Goal: Communication & Community: Connect with others

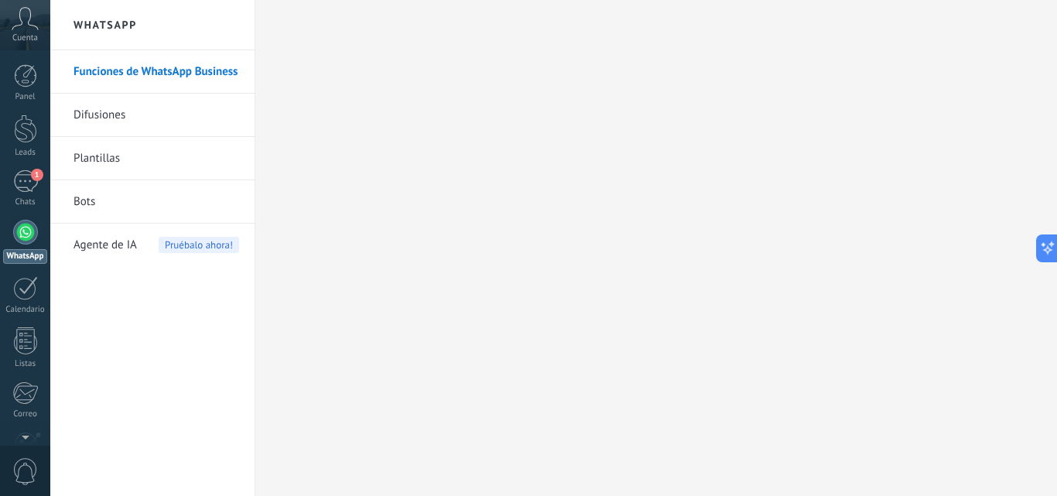
click at [34, 197] on div "Chats" at bounding box center [25, 202] width 45 height 10
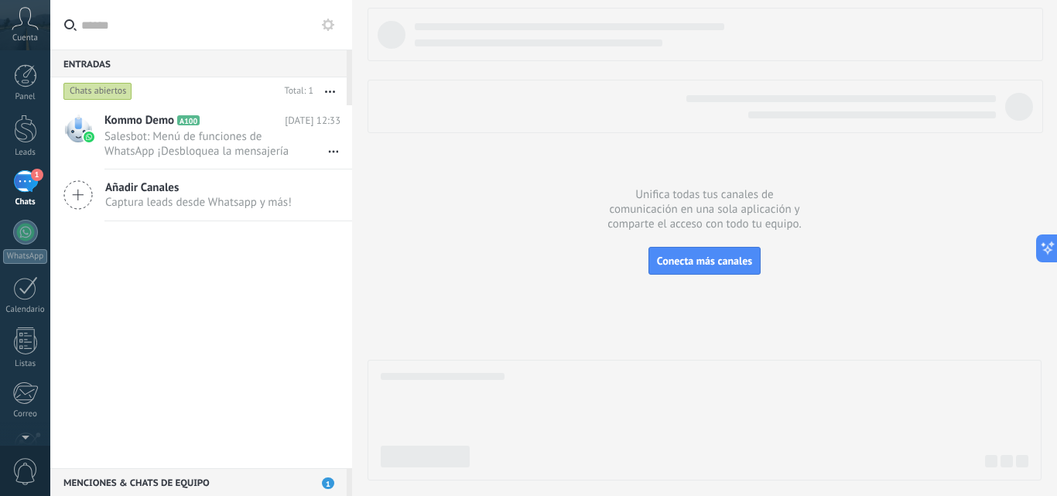
click at [326, 16] on button at bounding box center [328, 24] width 19 height 19
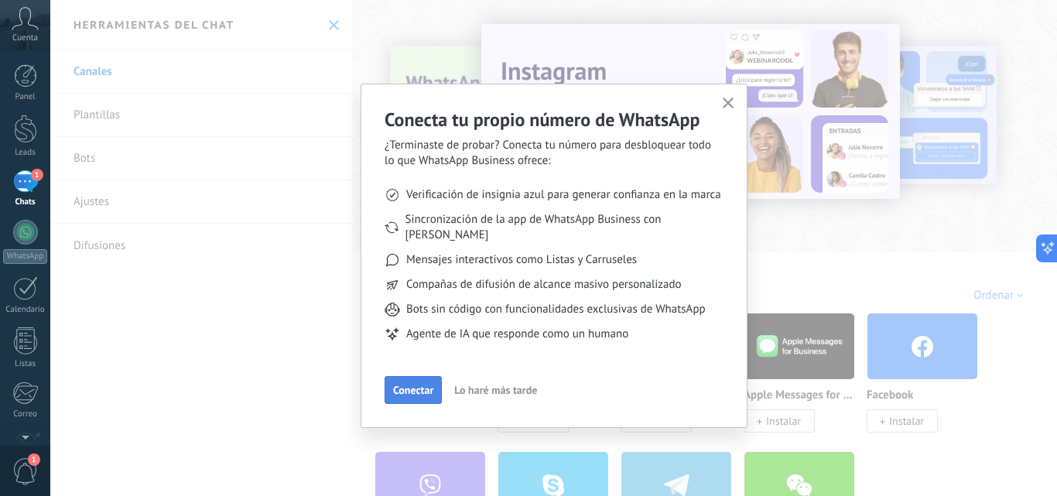
click at [415, 381] on button "Conectar" at bounding box center [412, 390] width 57 height 28
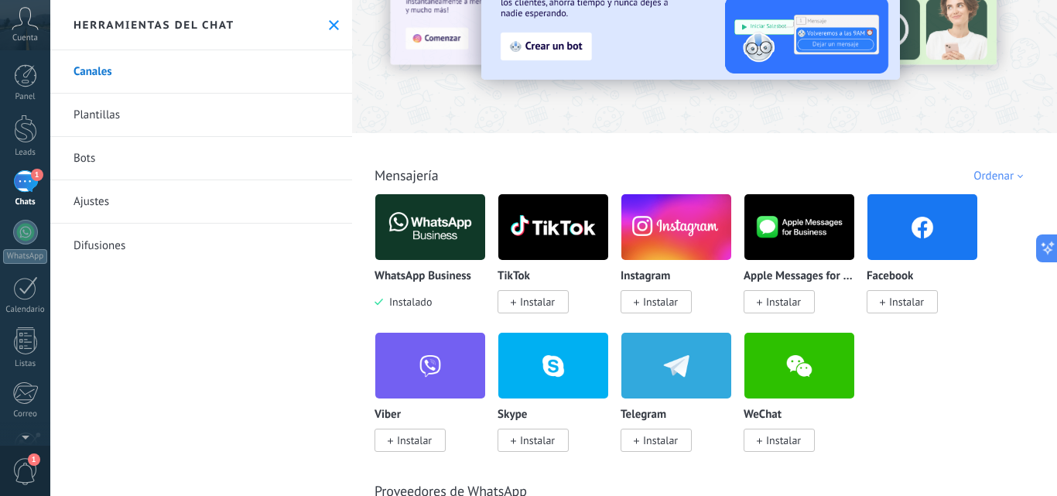
scroll to position [155, 0]
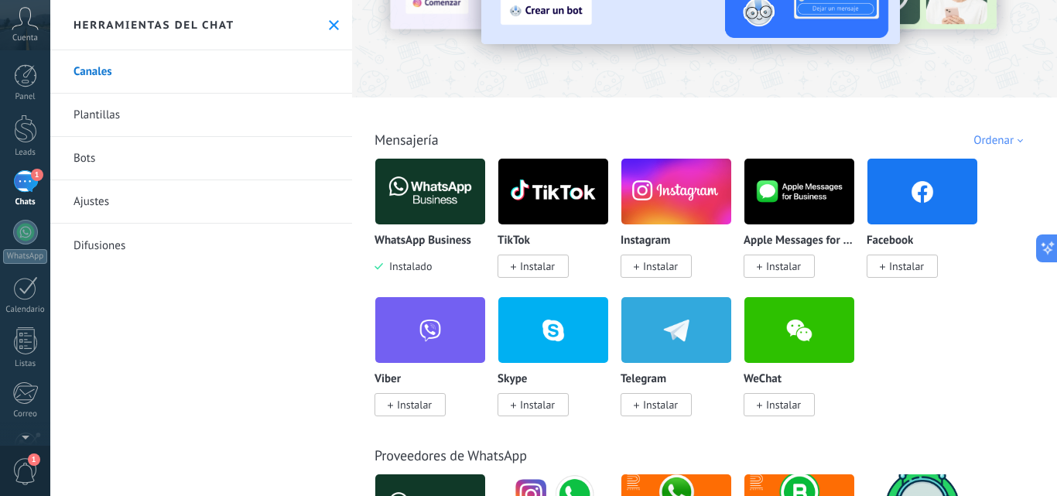
click at [415, 270] on span "Instalado" at bounding box center [407, 266] width 49 height 14
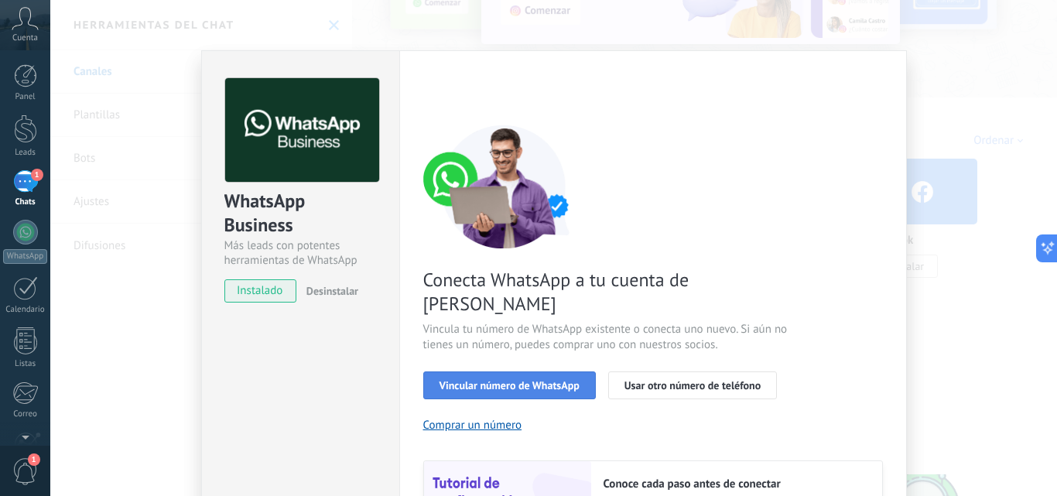
click at [510, 380] on span "Vincular número de WhatsApp" at bounding box center [509, 385] width 140 height 11
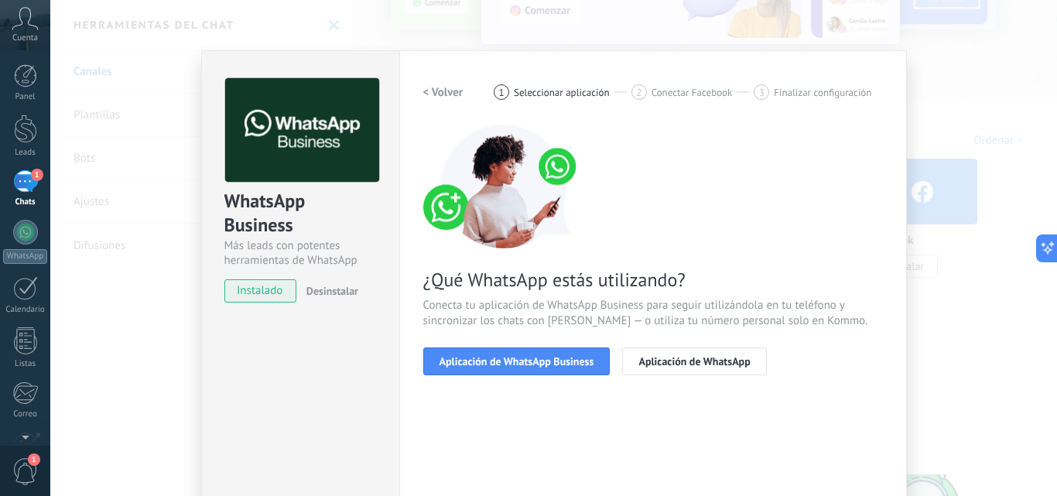
click at [510, 363] on span "Aplicación de WhatsApp Business" at bounding box center [516, 361] width 155 height 11
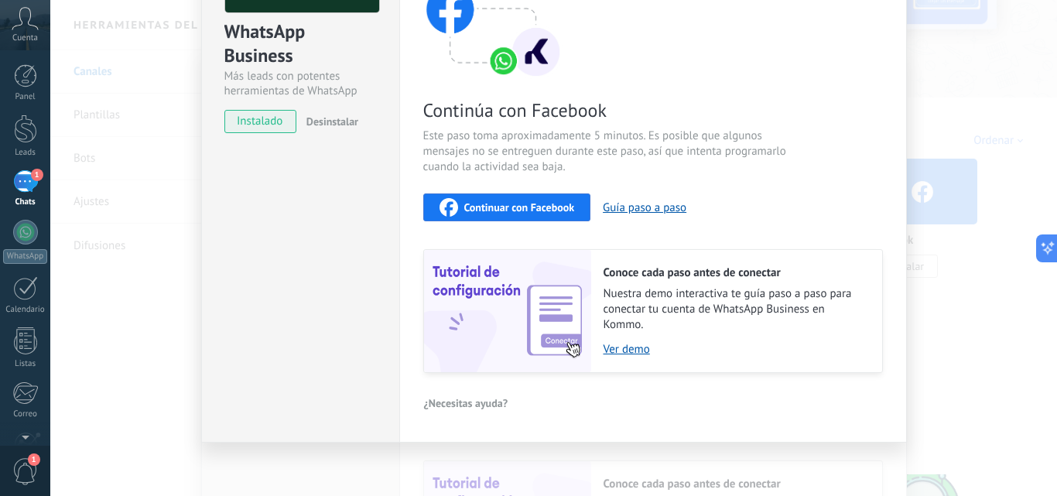
scroll to position [173, 0]
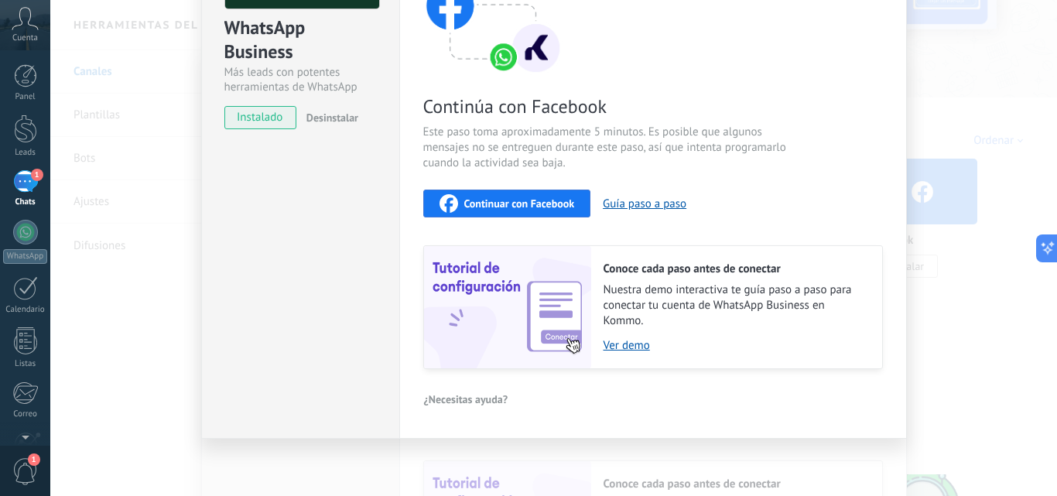
click at [475, 398] on span "¿Necesitas ayuda?" at bounding box center [466, 399] width 84 height 11
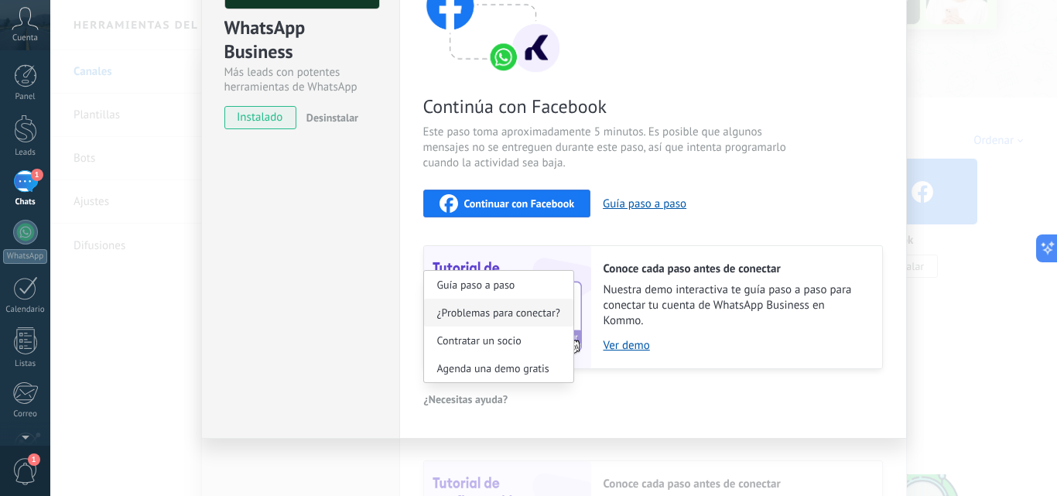
click at [504, 307] on span "¿Problemas para conectar?" at bounding box center [498, 312] width 123 height 11
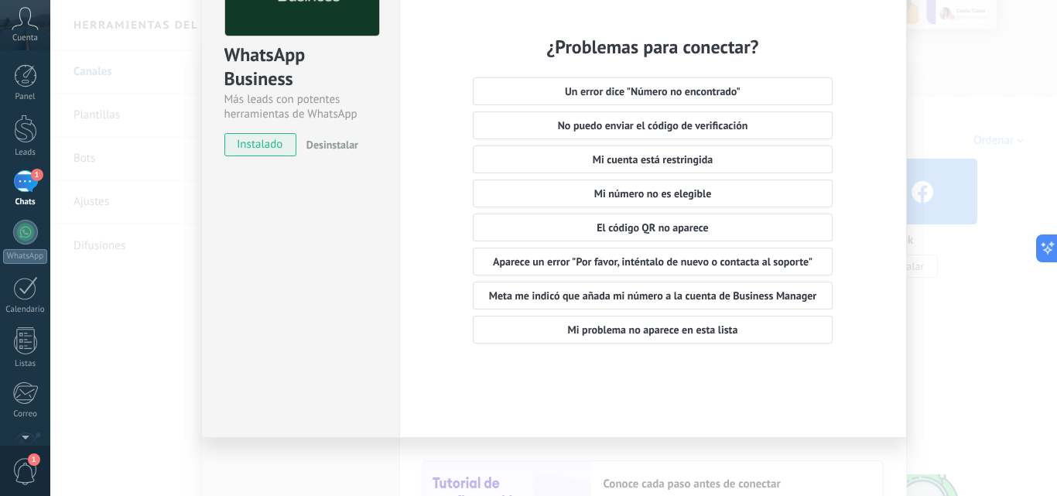
scroll to position [69, 0]
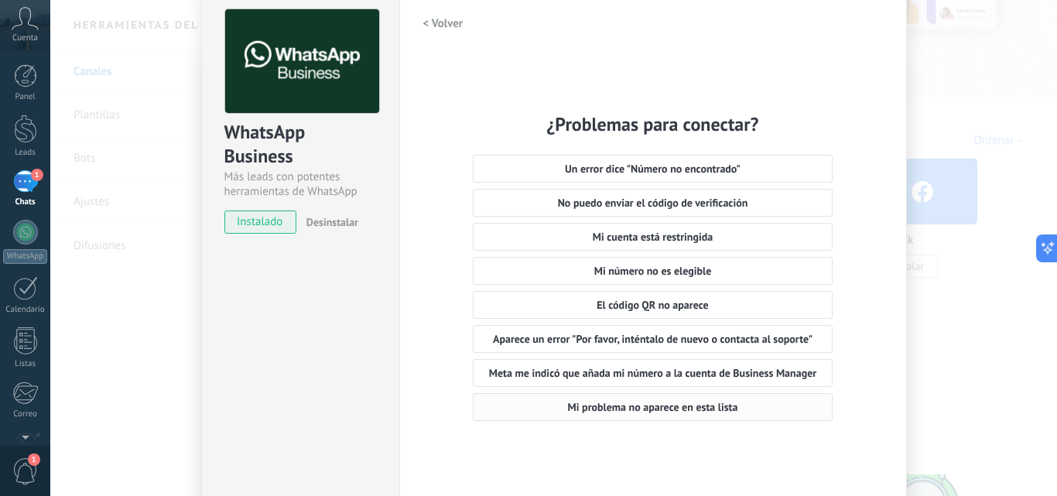
click at [657, 410] on span "Mi problema no aparece en esta lista" at bounding box center [653, 406] width 170 height 11
click at [442, 25] on h2 "< Volver" at bounding box center [443, 23] width 40 height 15
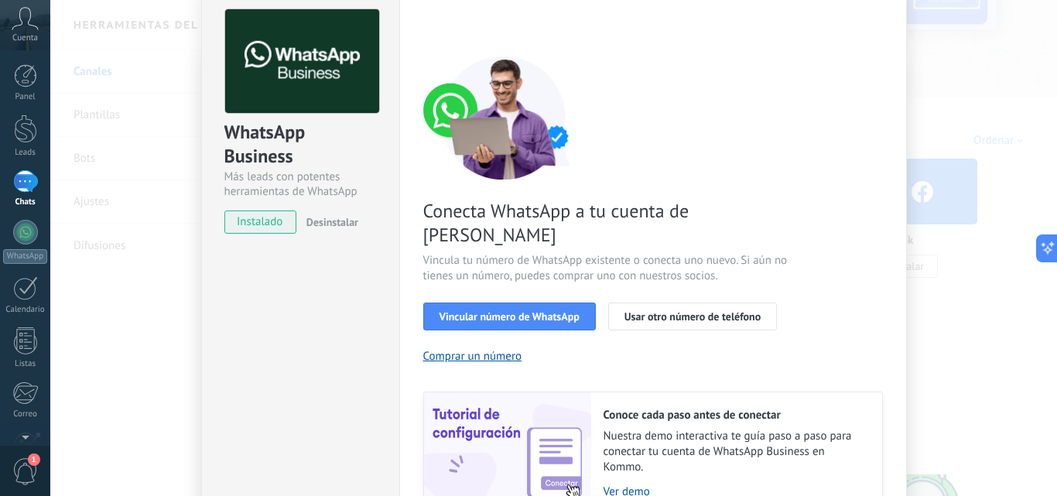
click at [113, 36] on div "WhatsApp Business Más leads con potentes herramientas de WhatsApp instalado Des…" at bounding box center [553, 248] width 1006 height 496
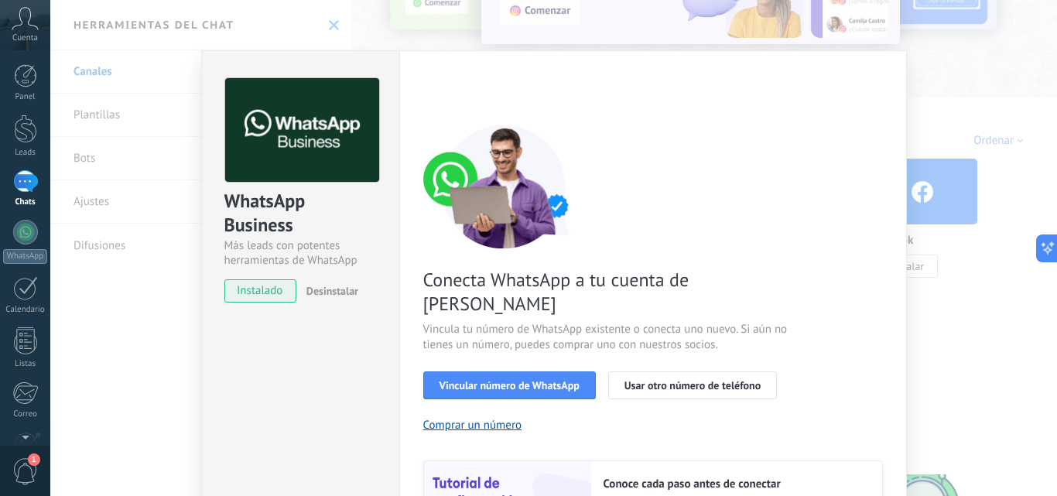
scroll to position [0, 0]
click at [114, 139] on div "WhatsApp Business Más leads con potentes herramientas de WhatsApp instalado Des…" at bounding box center [553, 248] width 1006 height 496
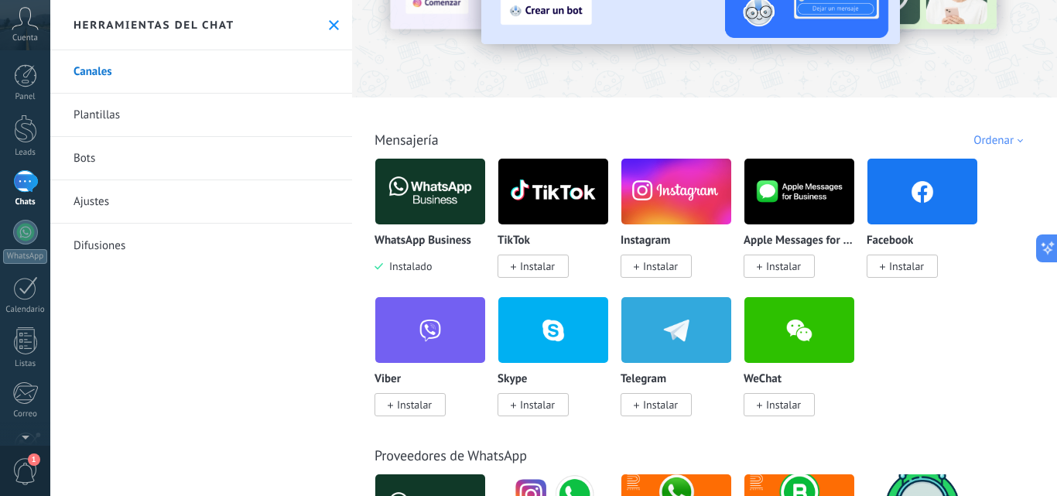
click at [327, 19] on button at bounding box center [333, 25] width 13 height 13
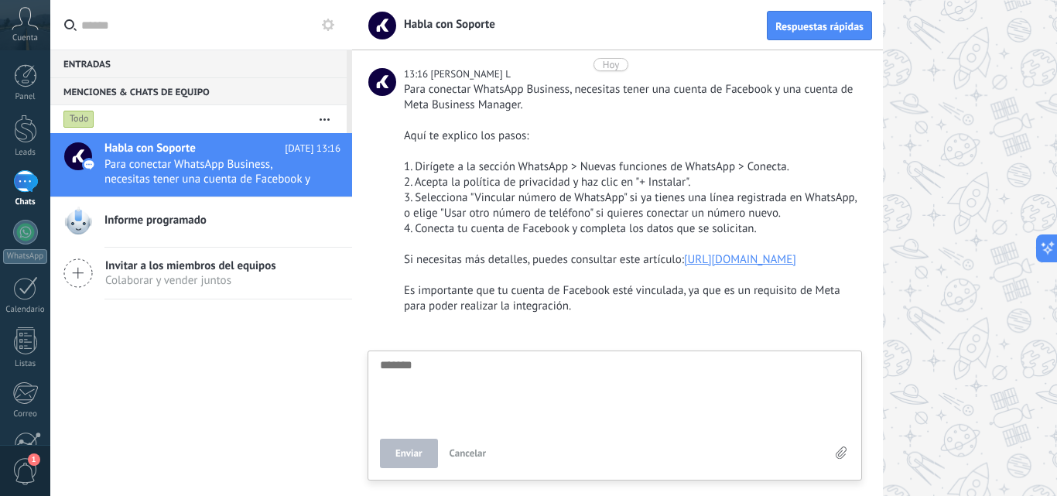
click at [603, 398] on textarea at bounding box center [614, 390] width 469 height 63
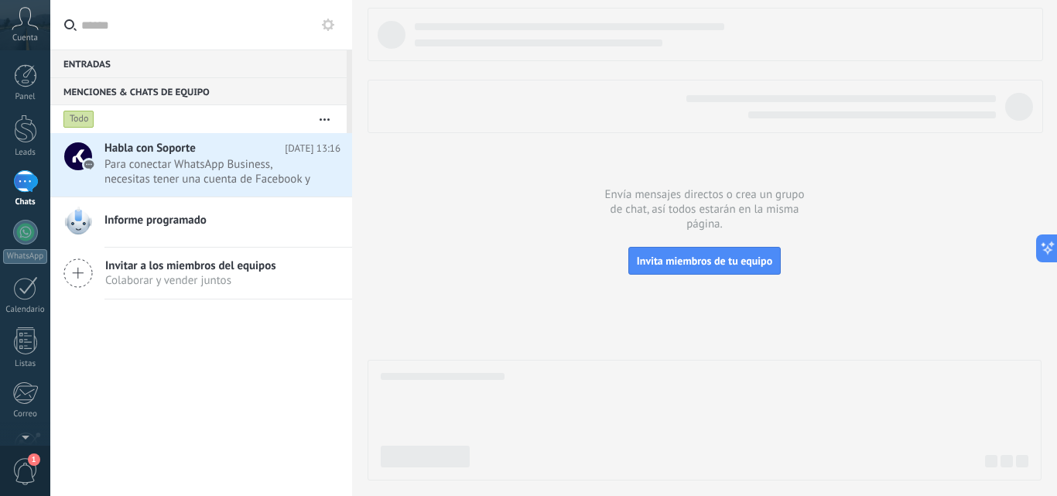
click at [43, 24] on div "Cuenta" at bounding box center [25, 25] width 50 height 50
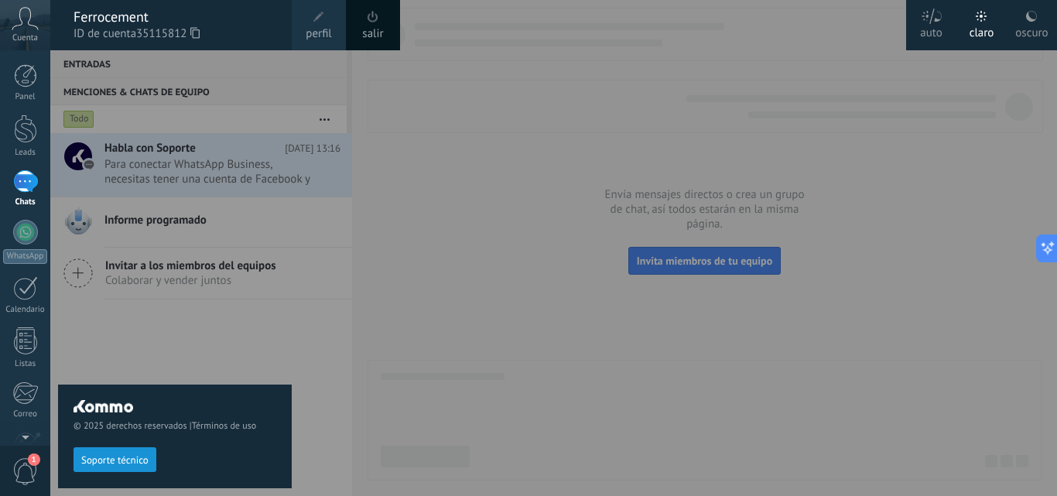
click at [377, 147] on div at bounding box center [578, 248] width 1057 height 496
